Goal: Task Accomplishment & Management: Complete application form

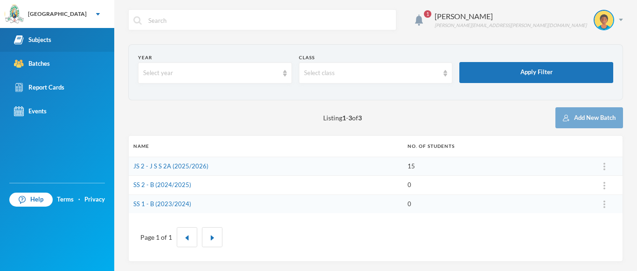
click at [46, 39] on div "Subjects" at bounding box center [32, 40] width 37 height 10
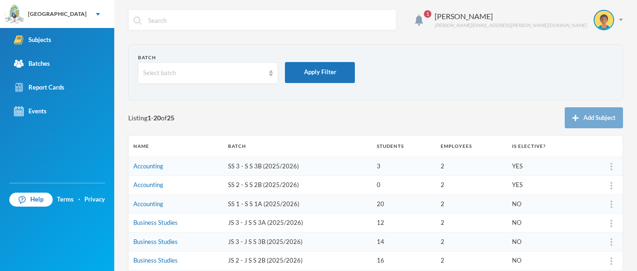
click at [238, 166] on td "SS 3 - S S 3B (2025/2026)" at bounding box center [297, 166] width 149 height 19
click at [153, 167] on link "Accounting" at bounding box center [148, 165] width 30 height 7
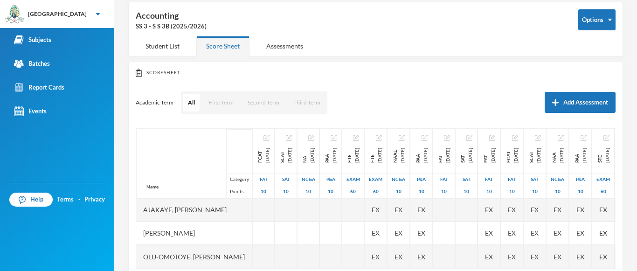
scroll to position [69, 0]
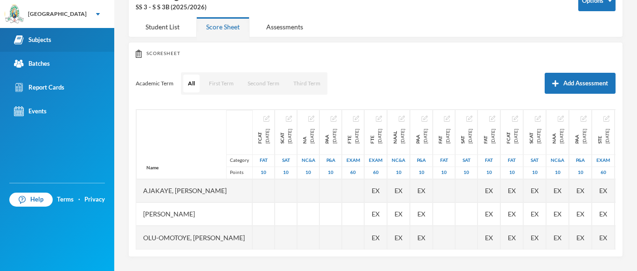
click at [46, 41] on div "Subjects" at bounding box center [32, 40] width 37 height 10
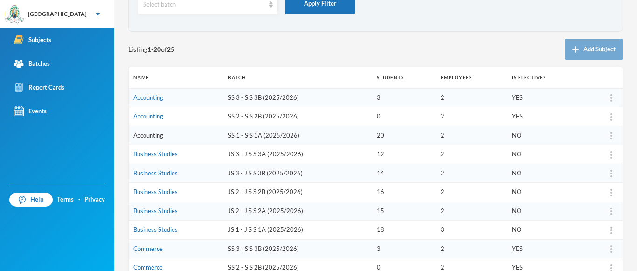
click at [149, 136] on link "Accounting" at bounding box center [148, 135] width 30 height 7
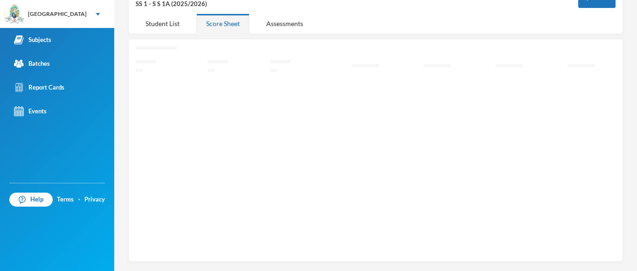
scroll to position [62, 0]
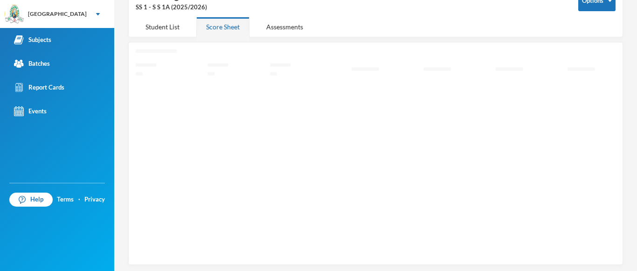
click at [149, 136] on icon "Loading interface..." at bounding box center [376, 152] width 480 height 206
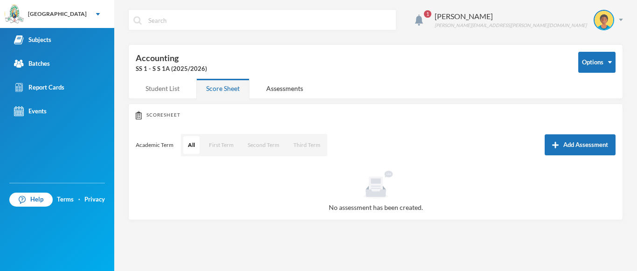
click at [168, 89] on div "Student List" at bounding box center [163, 88] width 54 height 20
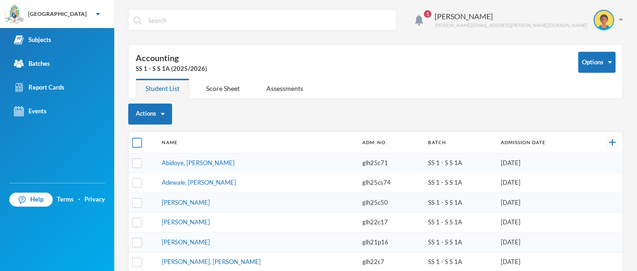
click at [136, 142] on input "checkbox" at bounding box center [137, 143] width 10 height 10
checkbox input "true"
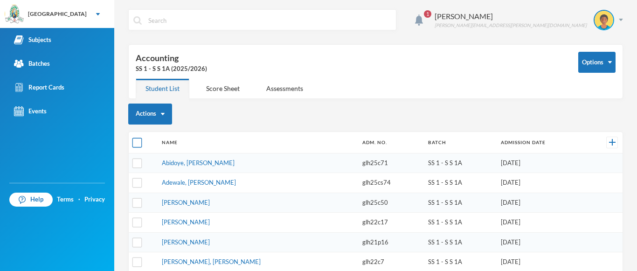
checkbox input "true"
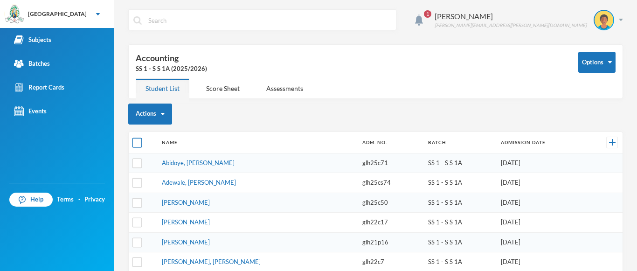
checkbox input "true"
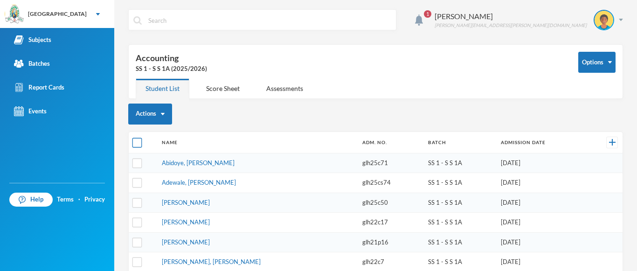
checkbox input "true"
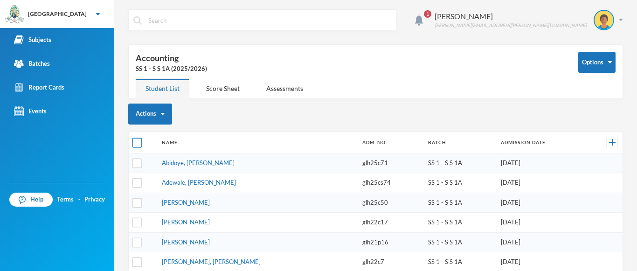
checkbox input "true"
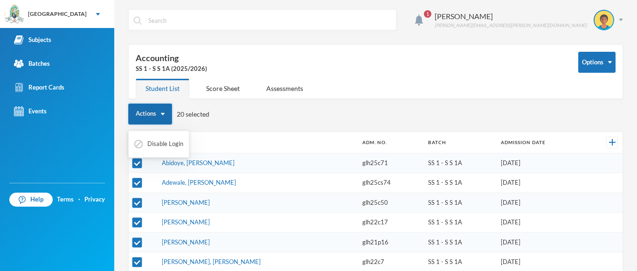
click at [161, 114] on img "button" at bounding box center [163, 114] width 4 height 2
click at [150, 113] on button "Actions" at bounding box center [150, 114] width 44 height 21
click at [162, 113] on img "button" at bounding box center [163, 114] width 4 height 2
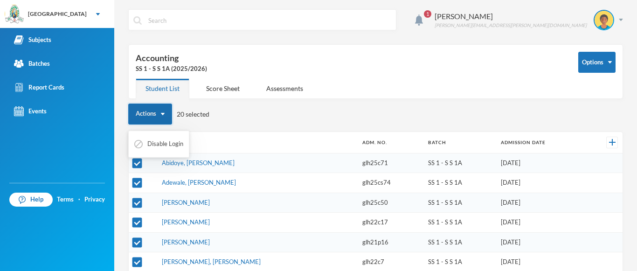
click at [162, 113] on img "button" at bounding box center [163, 114] width 4 height 2
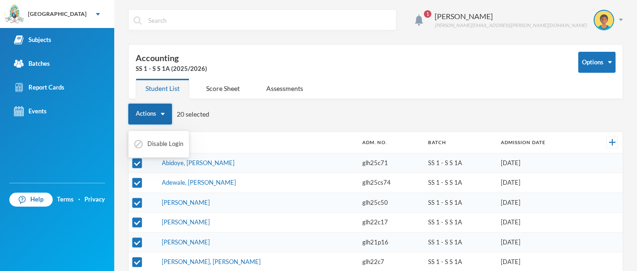
click at [162, 113] on img "button" at bounding box center [163, 114] width 4 height 2
click at [274, 87] on div "Assessments" at bounding box center [284, 88] width 56 height 20
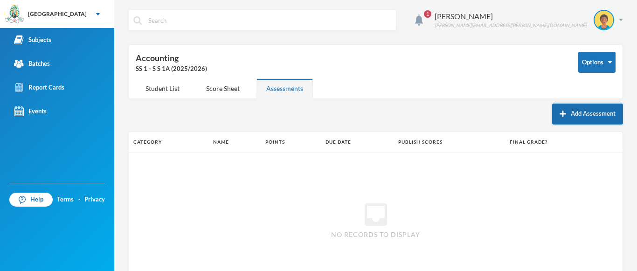
click at [564, 110] on button "Add Assessment" at bounding box center [587, 114] width 71 height 21
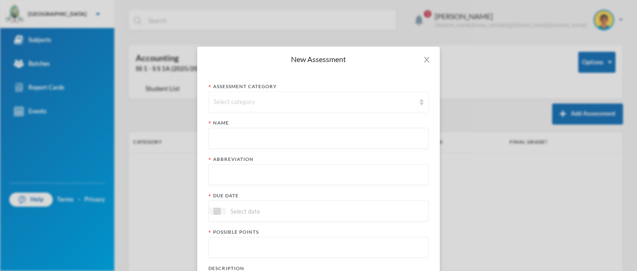
click at [260, 100] on div "Select category" at bounding box center [314, 101] width 201 height 9
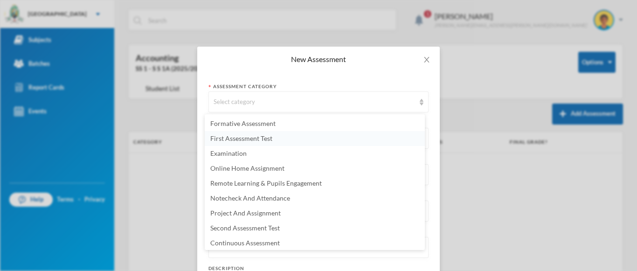
click at [243, 140] on span "First Assessment Test" at bounding box center [241, 138] width 62 height 8
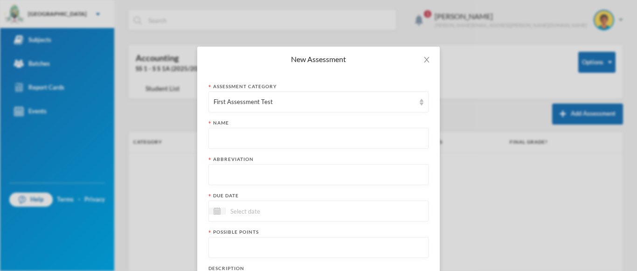
click at [225, 142] on input "text" at bounding box center [319, 138] width 210 height 21
type input "f"
type input "First Assessment Test"
click at [214, 174] on input "text" at bounding box center [319, 175] width 210 height 21
type input "FCAT"
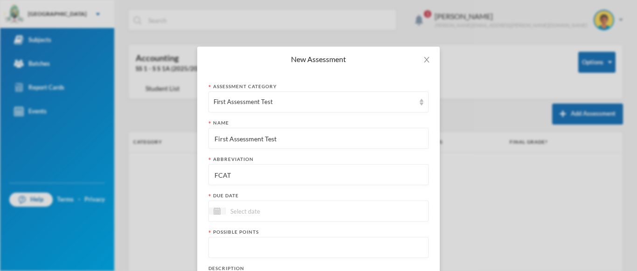
click at [236, 211] on input at bounding box center [265, 211] width 78 height 11
click at [305, 259] on div "4" at bounding box center [310, 266] width 14 height 15
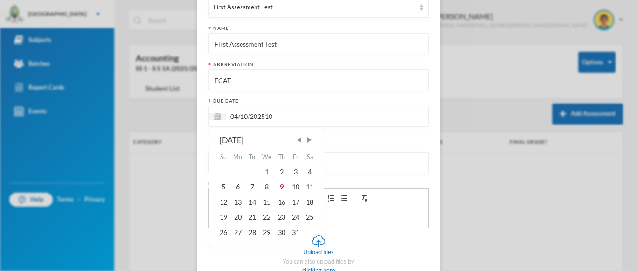
scroll to position [97, 0]
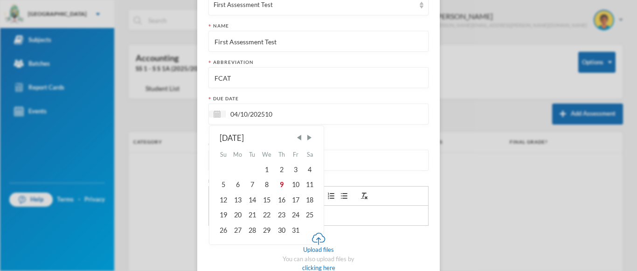
type input "04/10/202510"
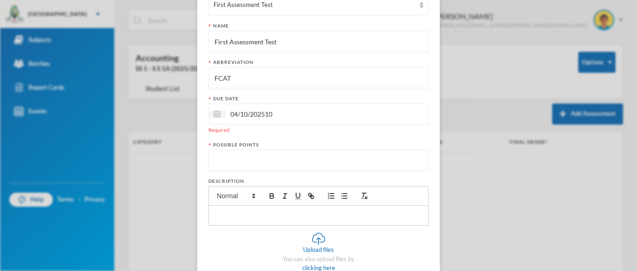
click at [374, 152] on input "number" at bounding box center [319, 160] width 210 height 21
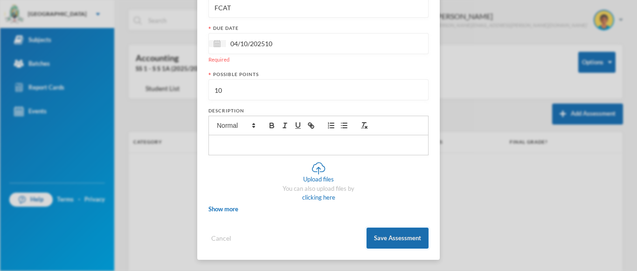
type input "10"
click at [397, 240] on button "Save Assessment" at bounding box center [398, 238] width 62 height 21
click at [396, 237] on button "Save Assessment" at bounding box center [398, 238] width 62 height 21
click at [385, 238] on button "Save Assessment" at bounding box center [398, 238] width 62 height 21
click at [397, 236] on button "Save Assessment" at bounding box center [398, 238] width 62 height 21
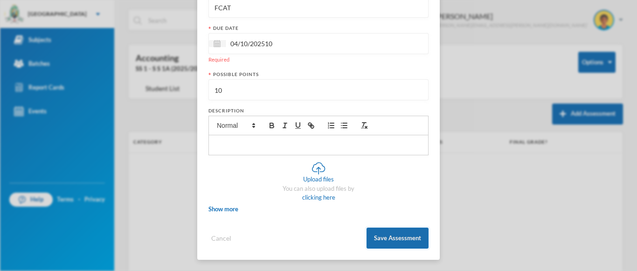
click at [403, 242] on button "Save Assessment" at bounding box center [398, 238] width 62 height 21
click at [402, 239] on button "Save Assessment" at bounding box center [398, 238] width 62 height 21
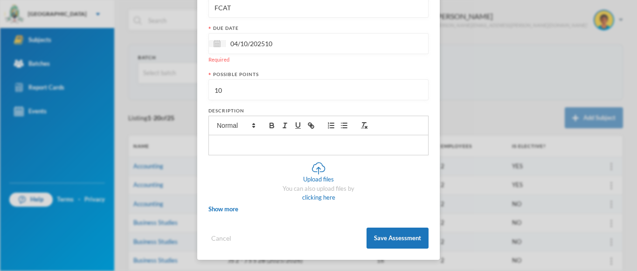
click at [434, 22] on div "Assessment category First Assessment Test Name First Assessment Test Abbreviati…" at bounding box center [318, 81] width 243 height 355
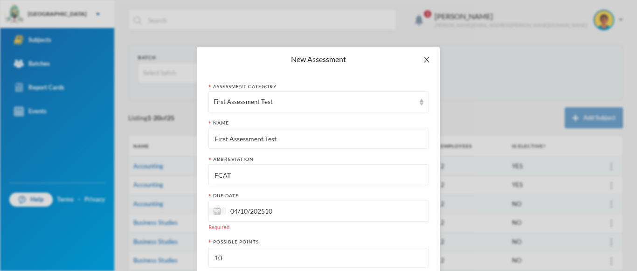
click at [423, 60] on icon "icon: close" at bounding box center [426, 59] width 7 height 7
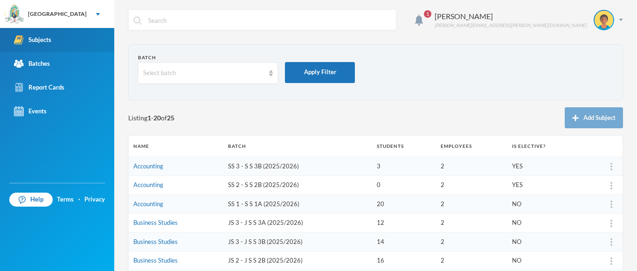
click at [42, 35] on div "Subjects" at bounding box center [32, 40] width 37 height 10
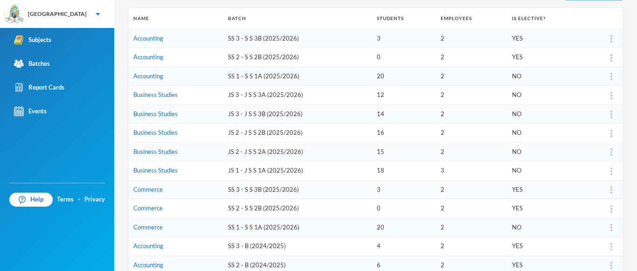
scroll to position [133, 0]
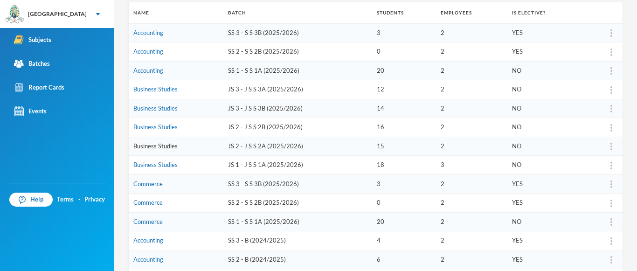
click at [158, 146] on link "Business Studies" at bounding box center [155, 145] width 44 height 7
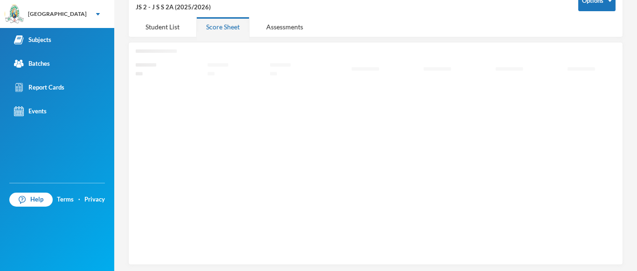
click at [158, 146] on icon "Loading interface..." at bounding box center [376, 152] width 480 height 206
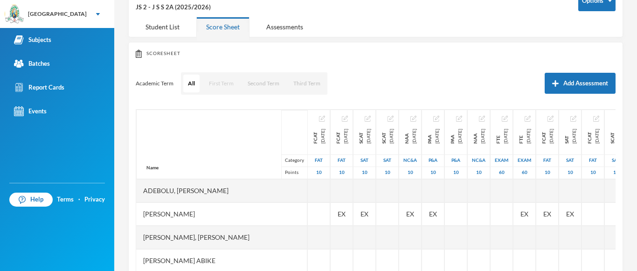
click at [222, 86] on button "First Term" at bounding box center [221, 84] width 34 height 18
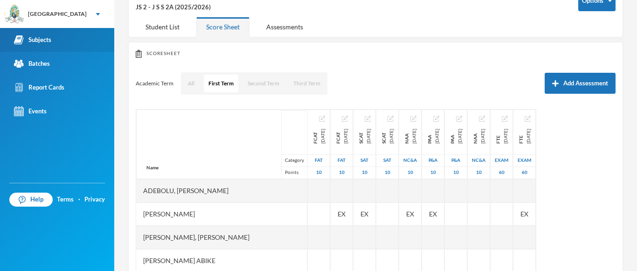
click at [44, 39] on div "Subjects" at bounding box center [32, 40] width 37 height 10
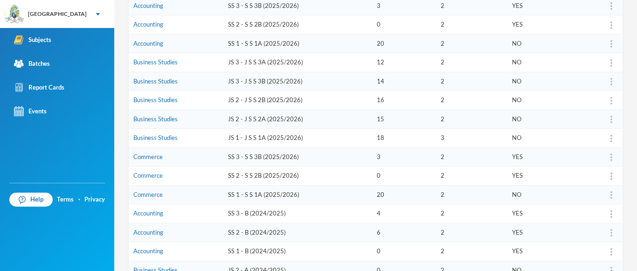
scroll to position [161, 0]
click at [146, 194] on link "Commerce" at bounding box center [147, 193] width 29 height 7
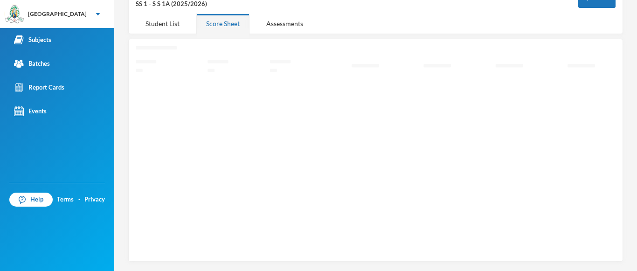
scroll to position [62, 0]
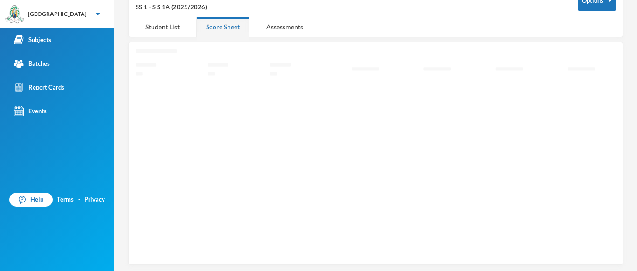
click at [146, 194] on icon "Loading interface..." at bounding box center [376, 152] width 480 height 206
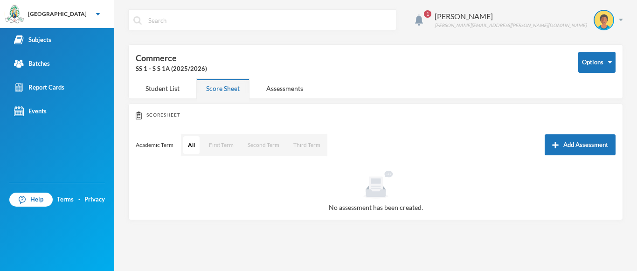
scroll to position [0, 0]
click at [168, 89] on div "Student List" at bounding box center [163, 88] width 54 height 20
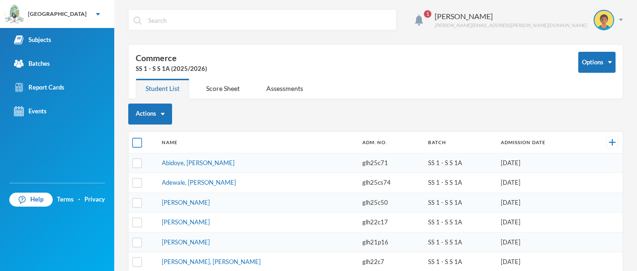
click at [137, 138] on input "checkbox" at bounding box center [137, 143] width 10 height 10
checkbox input "true"
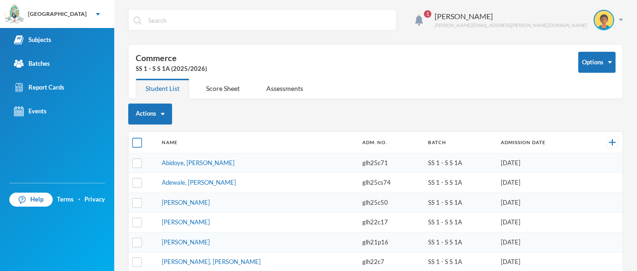
checkbox input "true"
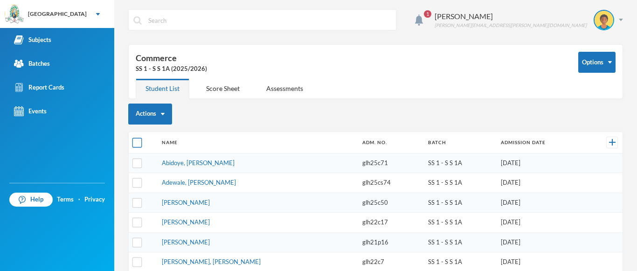
checkbox input "true"
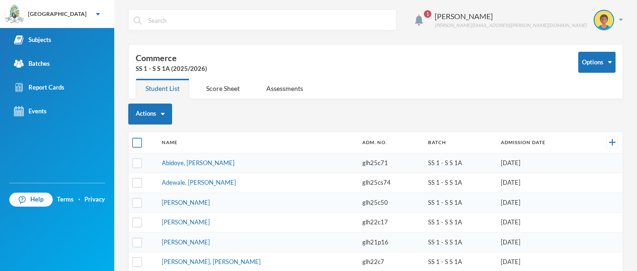
checkbox input "true"
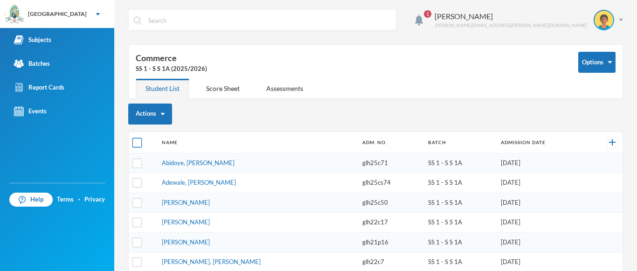
checkbox input "true"
